Goal: Information Seeking & Learning: Learn about a topic

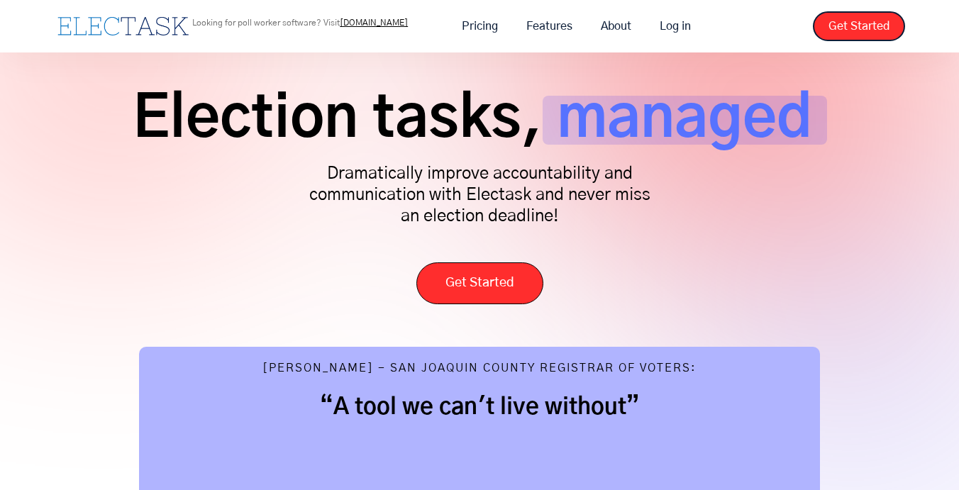
scroll to position [57, 0]
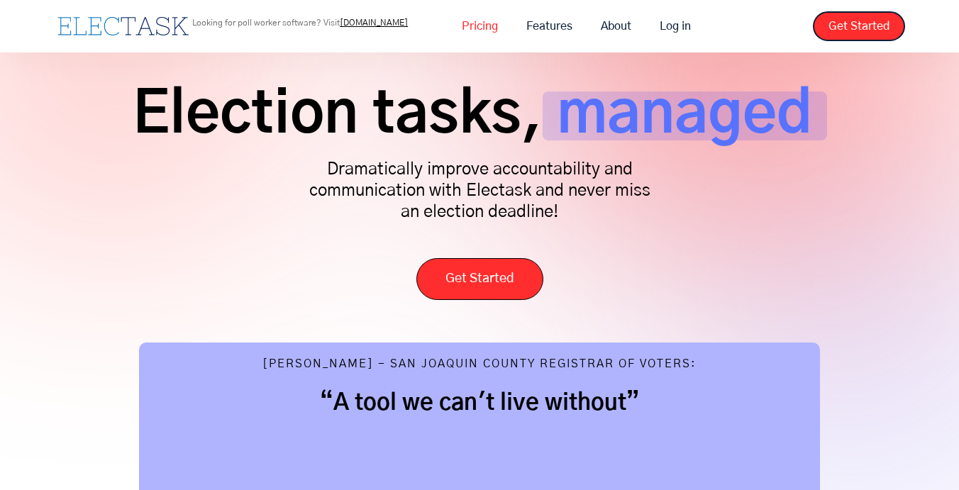
click at [470, 23] on link "Pricing" at bounding box center [480, 26] width 65 height 30
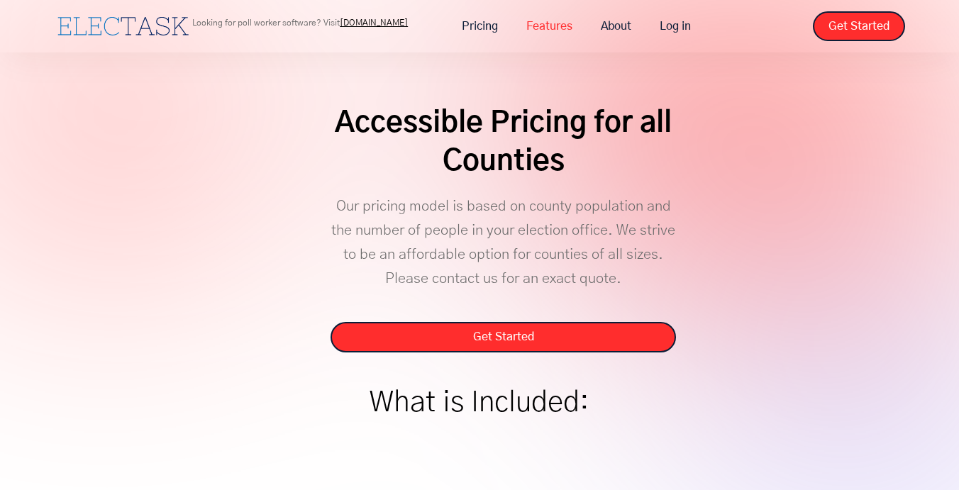
click at [538, 28] on link "Features" at bounding box center [549, 26] width 75 height 30
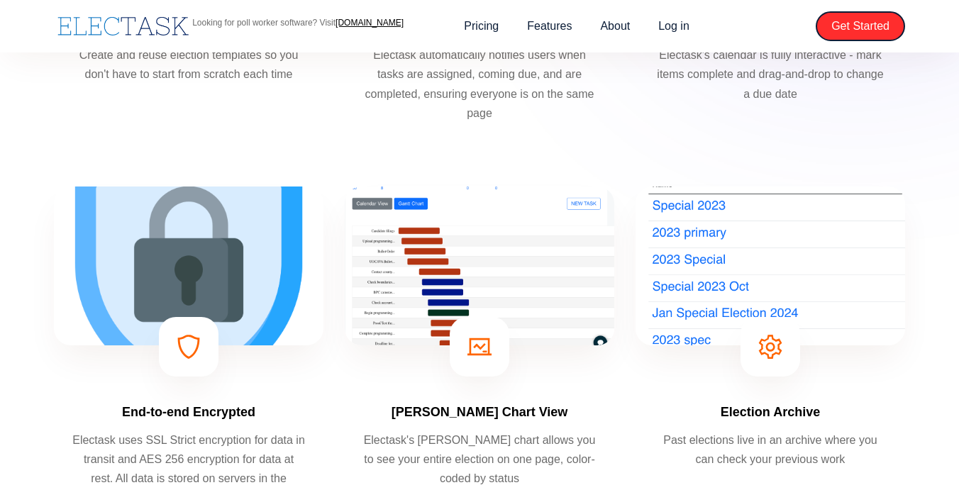
scroll to position [475, 0]
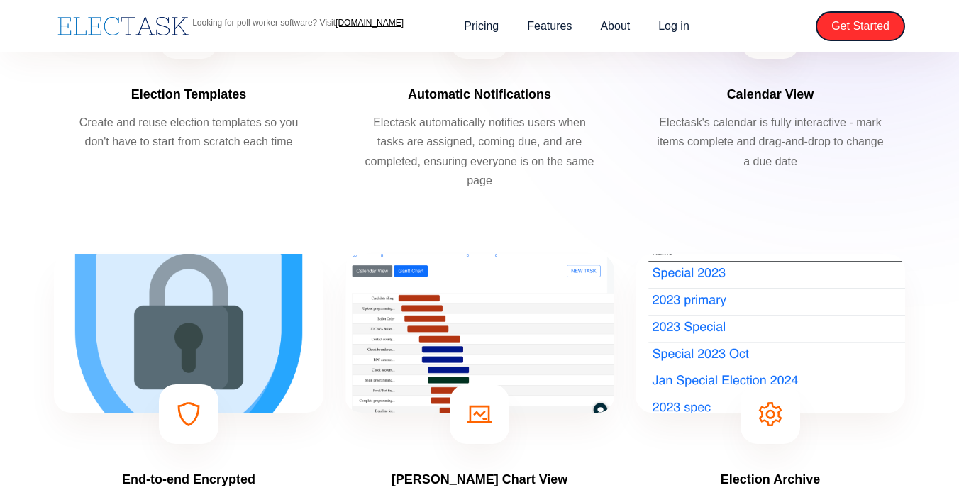
click at [133, 29] on img "home" at bounding box center [122, 26] width 131 height 18
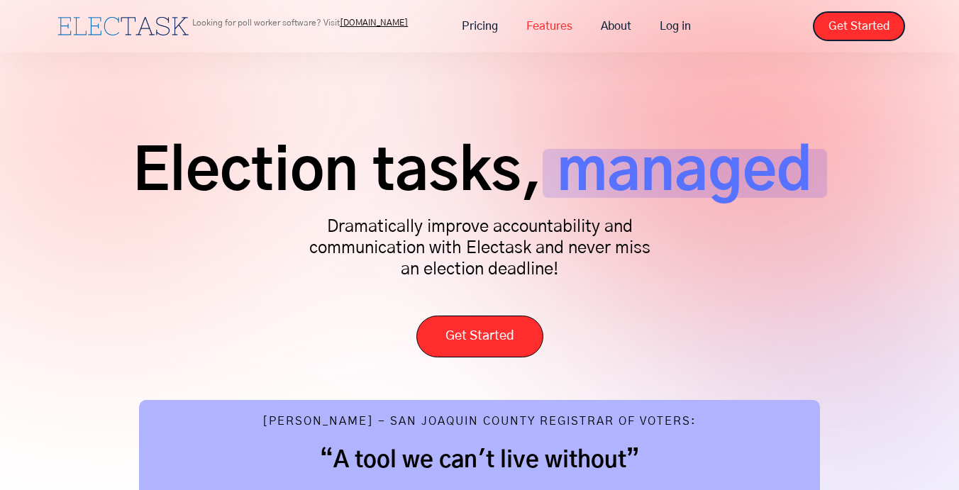
click at [549, 26] on link "Features" at bounding box center [549, 26] width 75 height 30
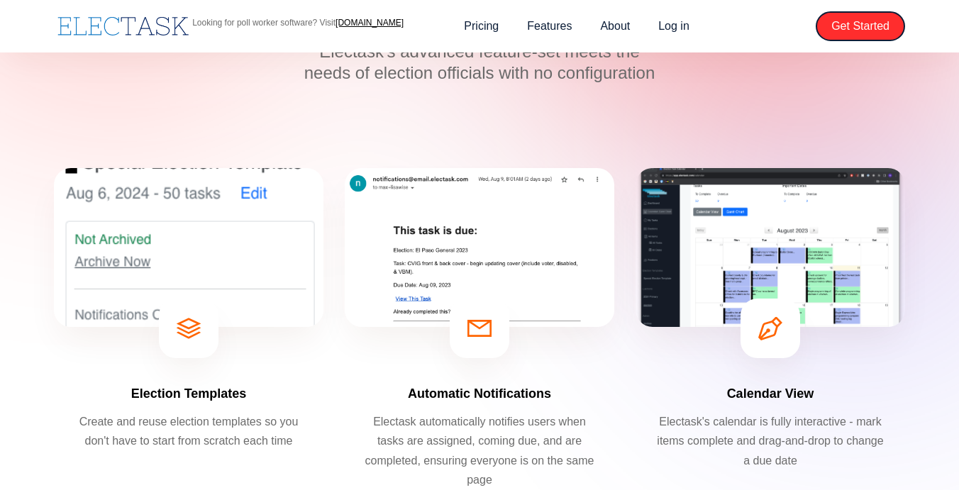
scroll to position [161, 0]
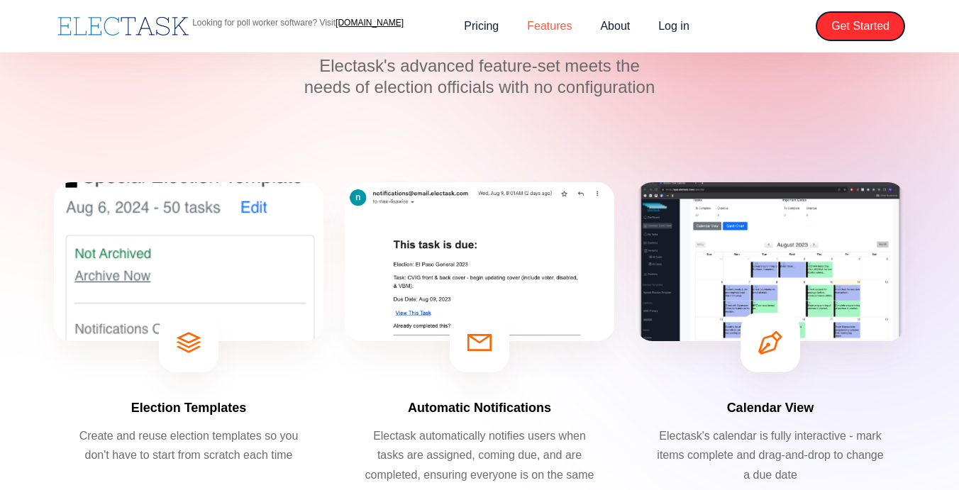
click at [544, 25] on link "Features" at bounding box center [549, 26] width 73 height 30
